Goal: Transaction & Acquisition: Purchase product/service

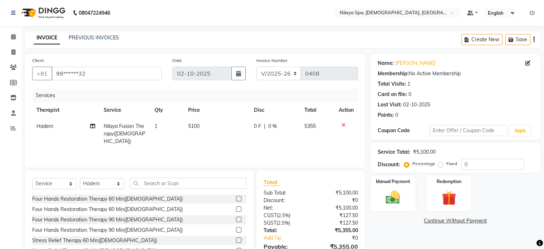
select select "8694"
select select "service"
select select "92105"
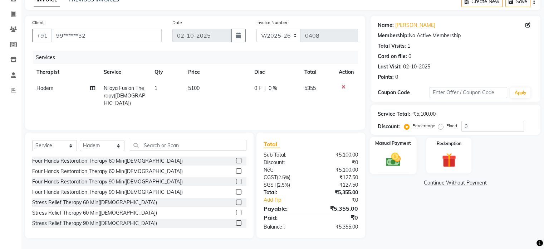
click at [388, 153] on img at bounding box center [393, 159] width 24 height 17
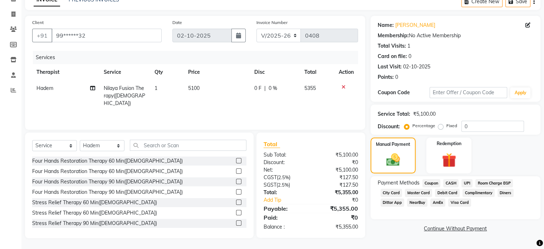
click at [417, 192] on span "Master Card" at bounding box center [418, 193] width 27 height 8
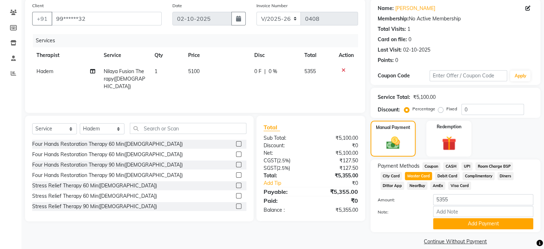
scroll to position [64, 0]
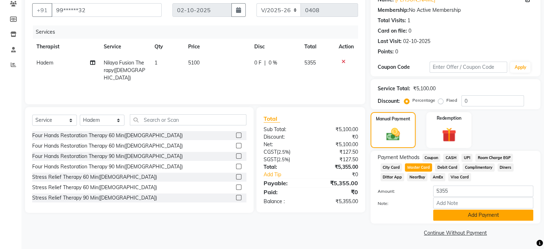
click at [481, 214] on button "Add Payment" at bounding box center [483, 214] width 100 height 11
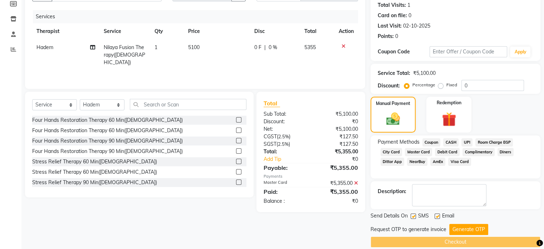
scroll to position [87, 0]
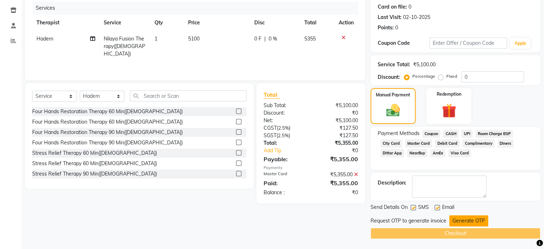
click at [460, 219] on button "Generate OTP" at bounding box center [468, 220] width 39 height 11
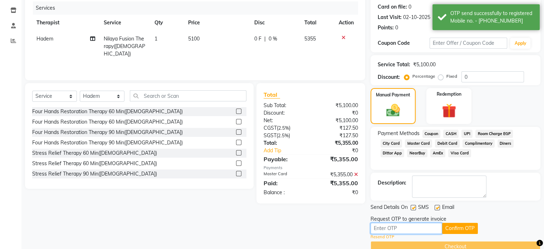
click at [401, 229] on input "text" at bounding box center [407, 228] width 72 height 11
type input "6501"
click at [467, 228] on button "Confirm OTP" at bounding box center [460, 228] width 36 height 11
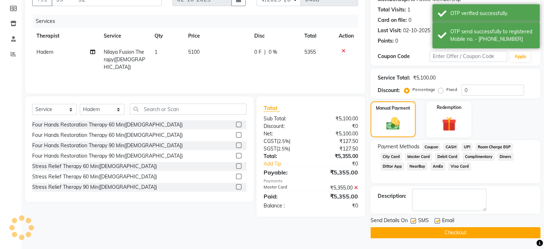
scroll to position [73, 0]
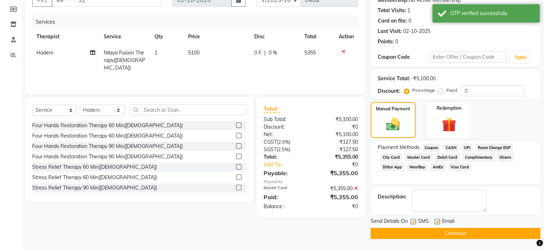
click at [451, 232] on button "Checkout" at bounding box center [456, 233] width 170 height 11
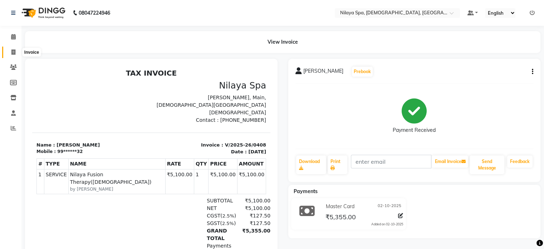
click at [13, 49] on icon at bounding box center [13, 51] width 4 height 5
select select "8694"
select select "service"
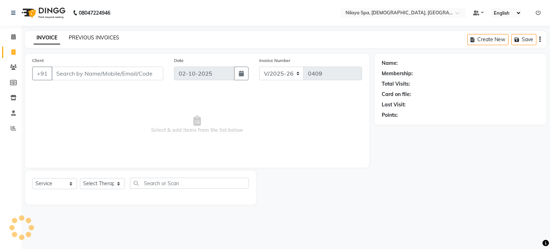
click at [88, 37] on link "PREVIOUS INVOICES" at bounding box center [94, 37] width 50 height 6
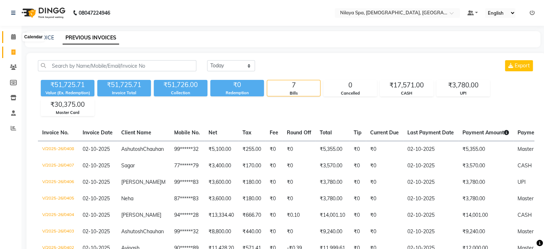
click at [11, 36] on icon at bounding box center [13, 36] width 5 height 5
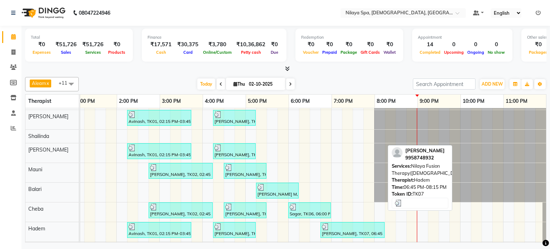
scroll to position [35, 0]
